Goal: Information Seeking & Learning: Learn about a topic

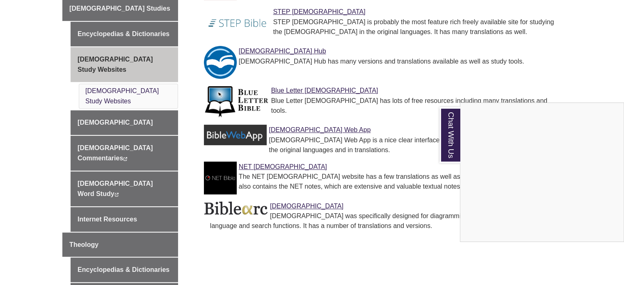
scroll to position [371, 0]
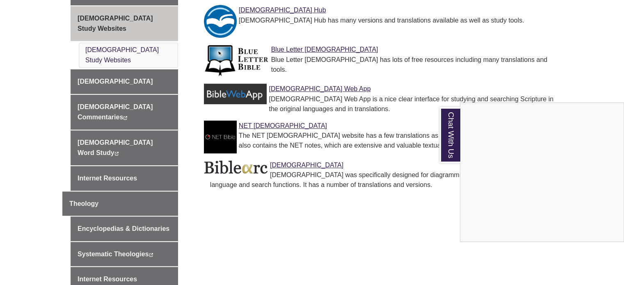
click at [293, 77] on div "Chat With Us" at bounding box center [312, 142] width 624 height 285
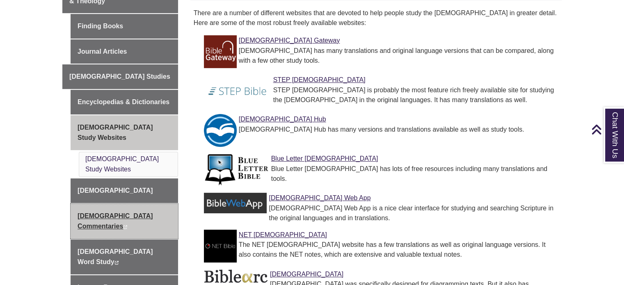
scroll to position [289, 0]
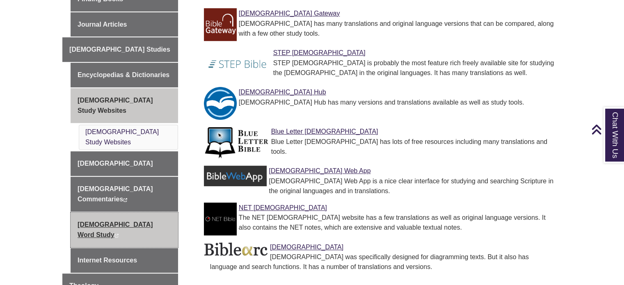
click at [123, 212] on link "[DEMOGRAPHIC_DATA] Word Study This link opens in a new window This link opens i…" at bounding box center [124, 229] width 107 height 35
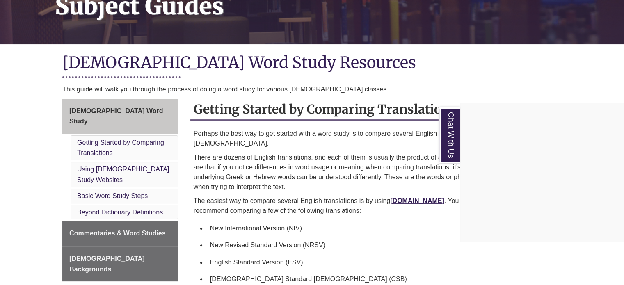
scroll to position [164, 0]
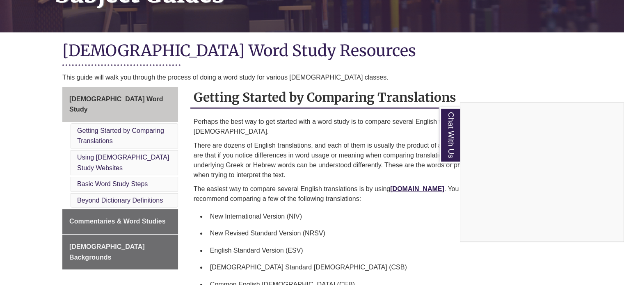
click at [124, 153] on div "Chat With Us" at bounding box center [312, 142] width 624 height 285
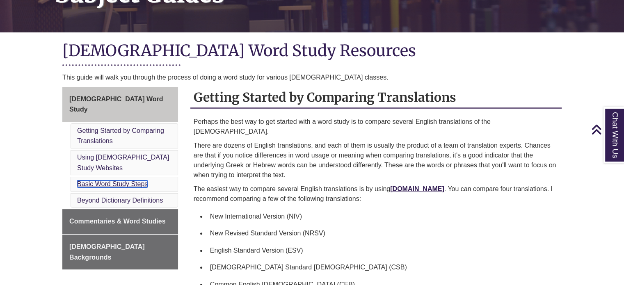
click at [124, 180] on link "Basic Word Study Steps" at bounding box center [112, 183] width 71 height 7
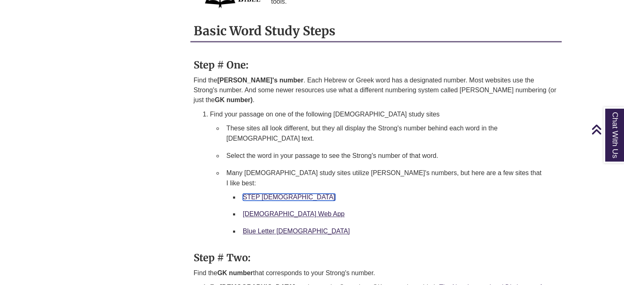
click at [261, 194] on link "STEP [DEMOGRAPHIC_DATA]" at bounding box center [289, 197] width 92 height 7
